Goal: Task Accomplishment & Management: Manage account settings

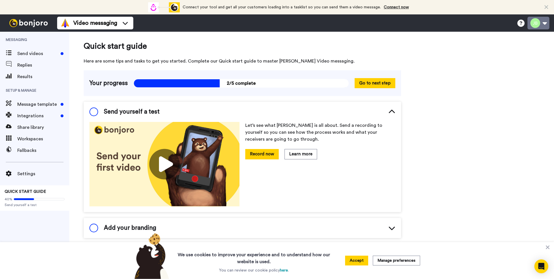
click at [546, 24] on button at bounding box center [538, 23] width 22 height 13
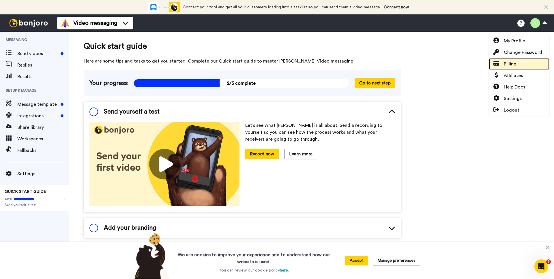
click at [513, 67] on span "Billing" at bounding box center [509, 64] width 13 height 7
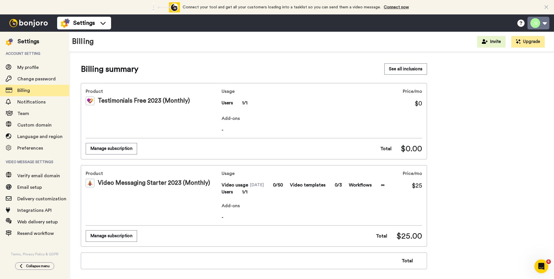
click at [534, 24] on button at bounding box center [538, 23] width 22 height 13
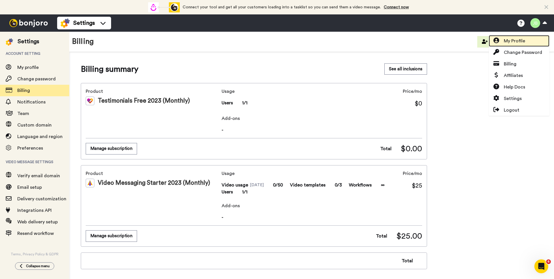
click at [517, 40] on span "My Profile" at bounding box center [513, 40] width 21 height 7
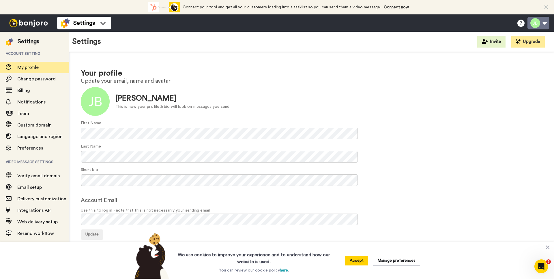
click at [541, 23] on button at bounding box center [538, 23] width 22 height 13
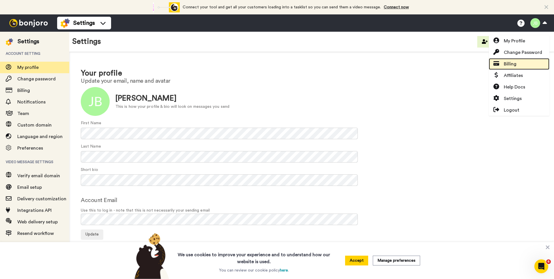
click at [516, 63] on span "Billing" at bounding box center [509, 64] width 13 height 7
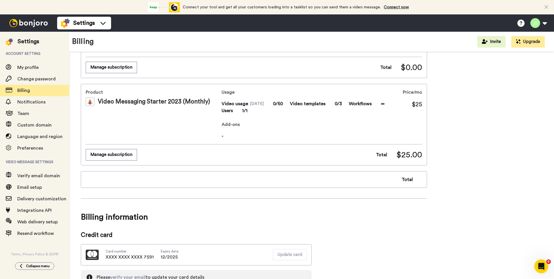
scroll to position [82, 0]
click at [125, 155] on button "Manage subscription" at bounding box center [111, 153] width 51 height 11
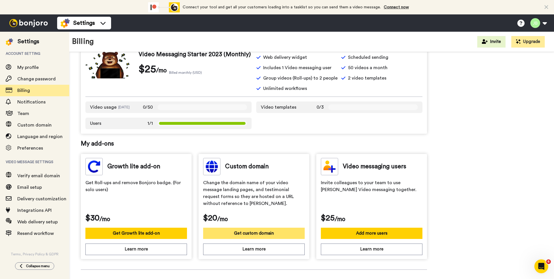
scroll to position [160, 0]
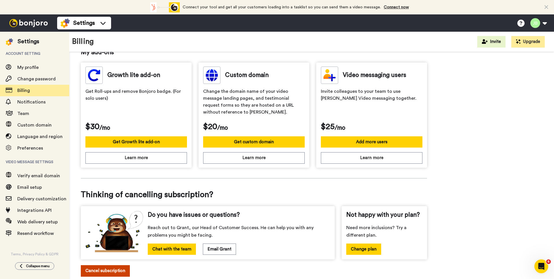
click at [116, 272] on button "Cancel subscription" at bounding box center [105, 270] width 49 height 11
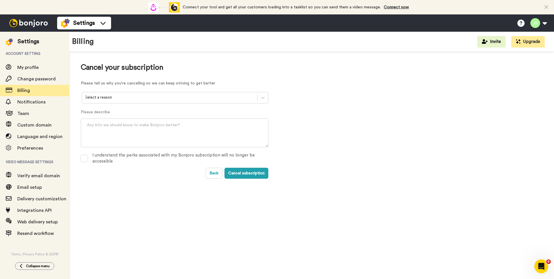
click at [182, 99] on div at bounding box center [170, 97] width 170 height 7
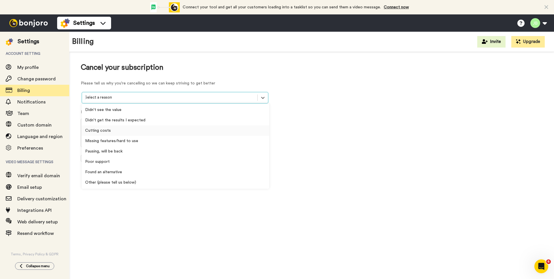
click at [99, 130] on div "Cutting costs" at bounding box center [175, 130] width 187 height 10
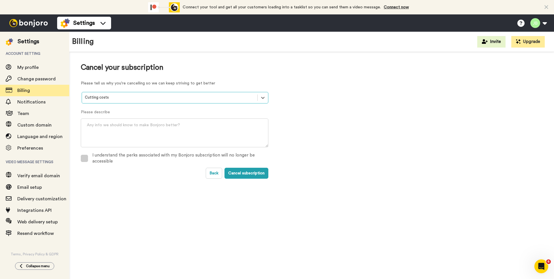
click at [82, 160] on span at bounding box center [84, 158] width 7 height 7
click at [254, 175] on button "Cancel subscription" at bounding box center [246, 173] width 44 height 11
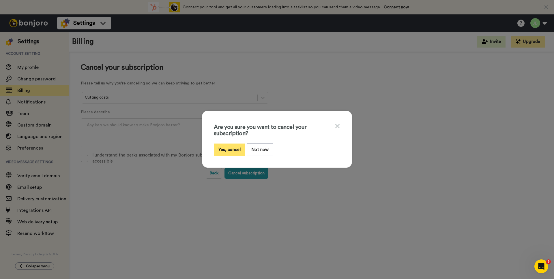
click at [221, 150] on button "Yes, cancel" at bounding box center [229, 150] width 31 height 12
